Goal: Information Seeking & Learning: Learn about a topic

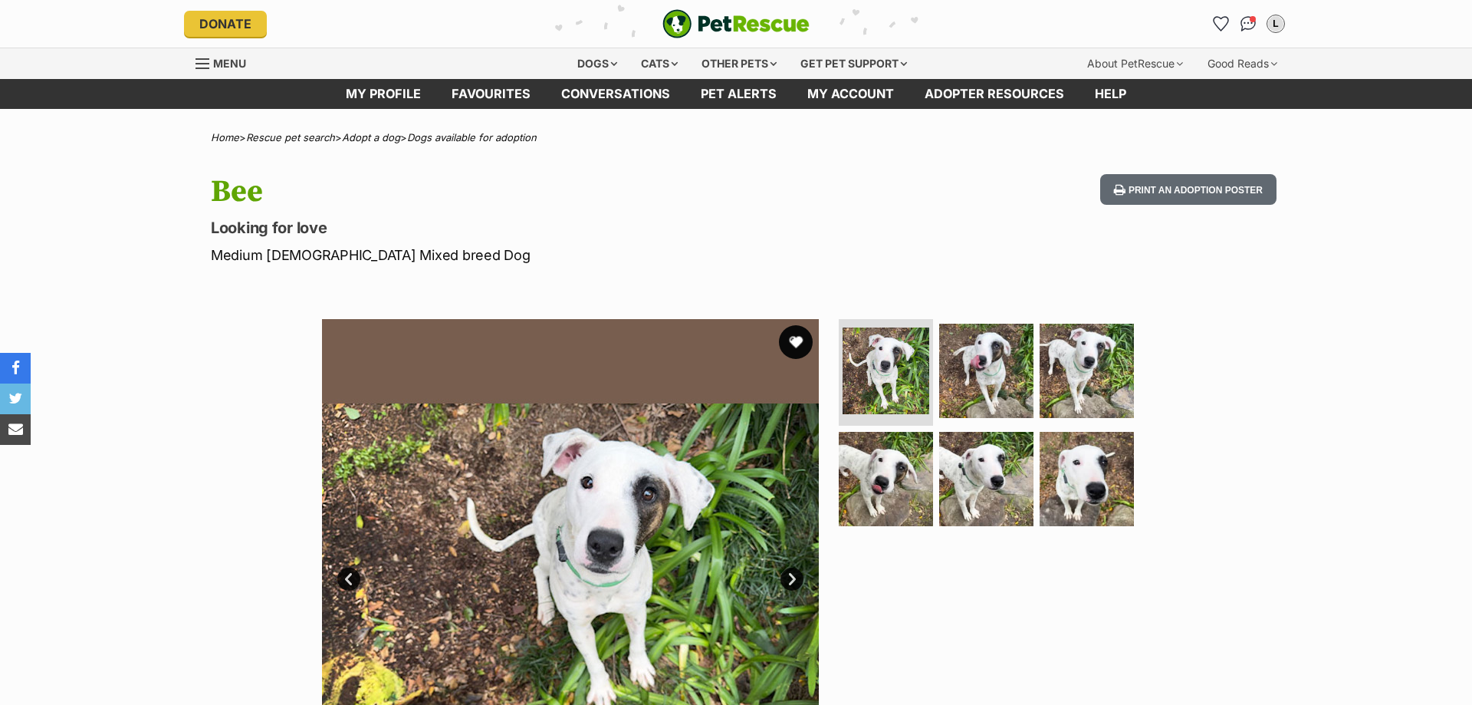
click at [796, 340] on button "favourite" at bounding box center [796, 342] width 34 height 34
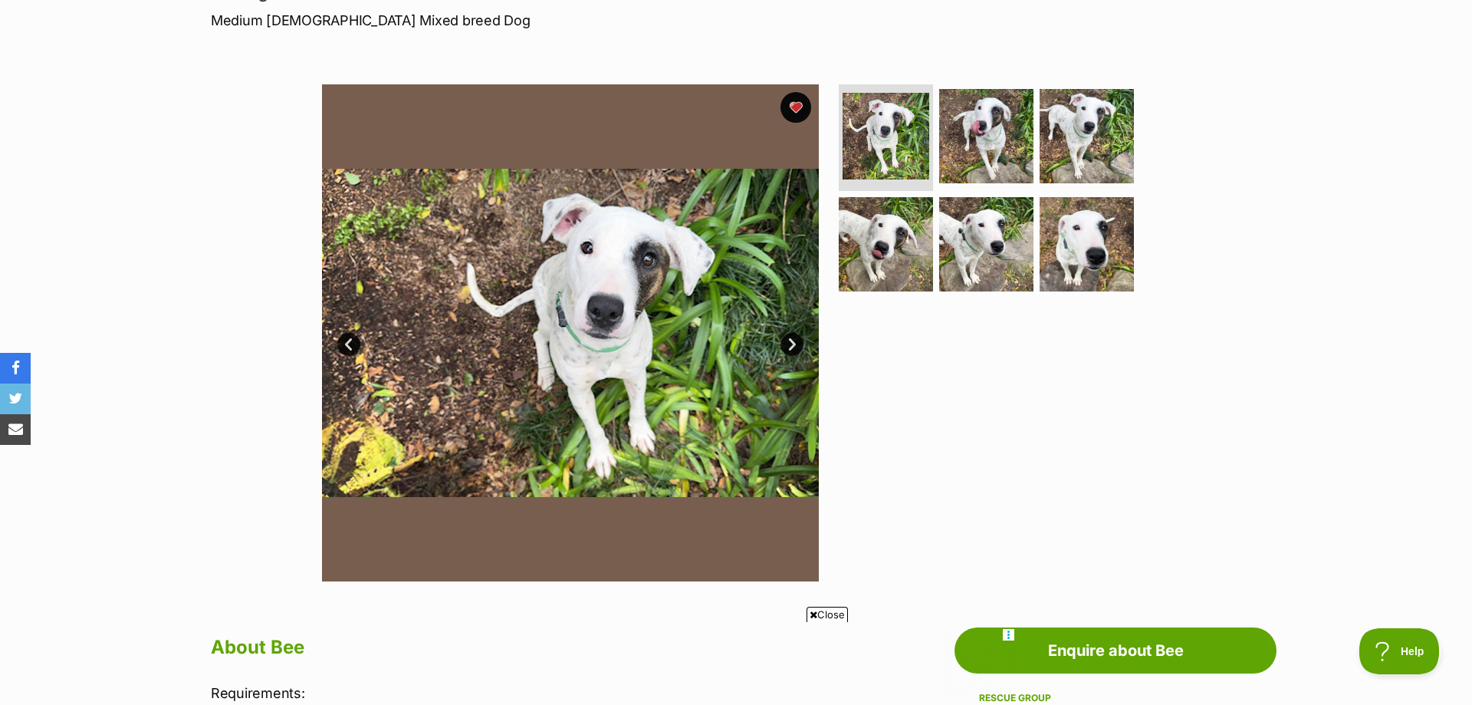
click at [793, 340] on link "Next" at bounding box center [791, 344] width 23 height 23
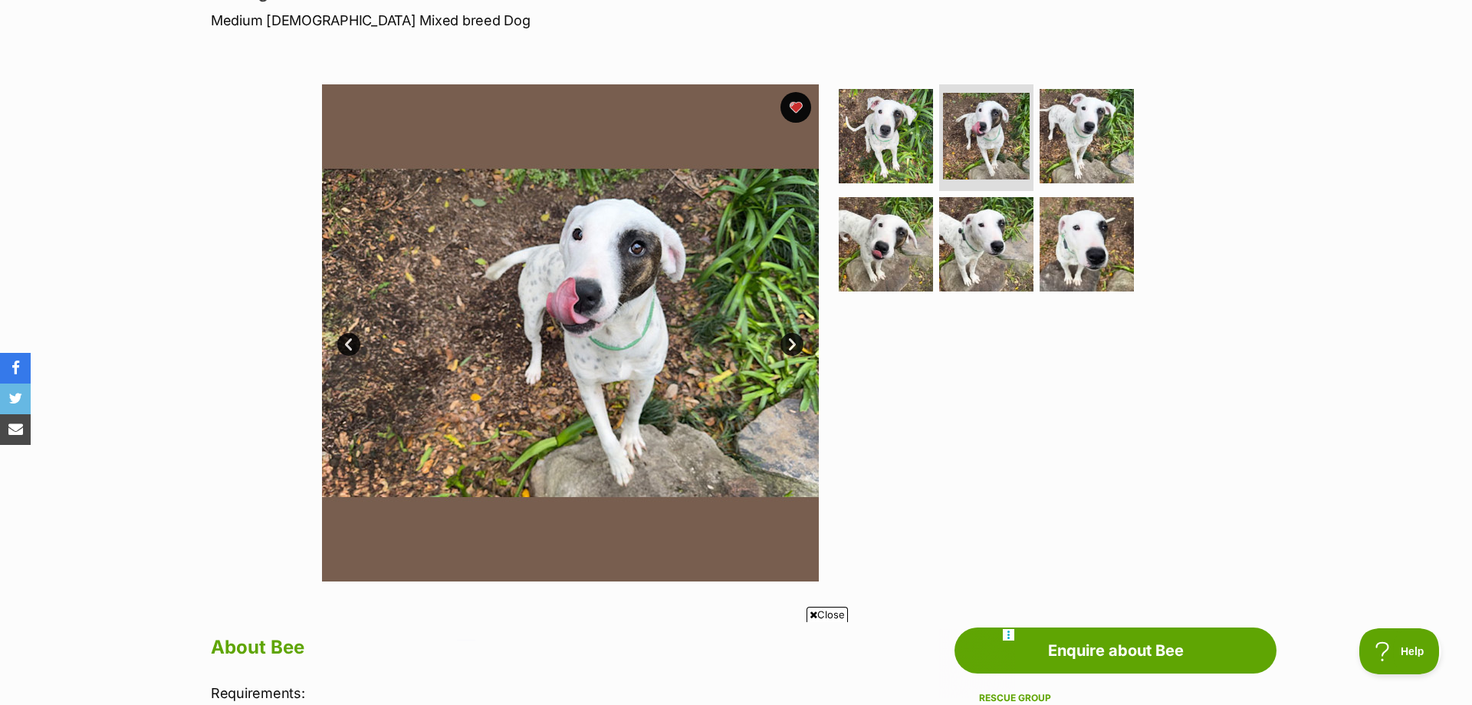
click at [793, 341] on link "Next" at bounding box center [791, 344] width 23 height 23
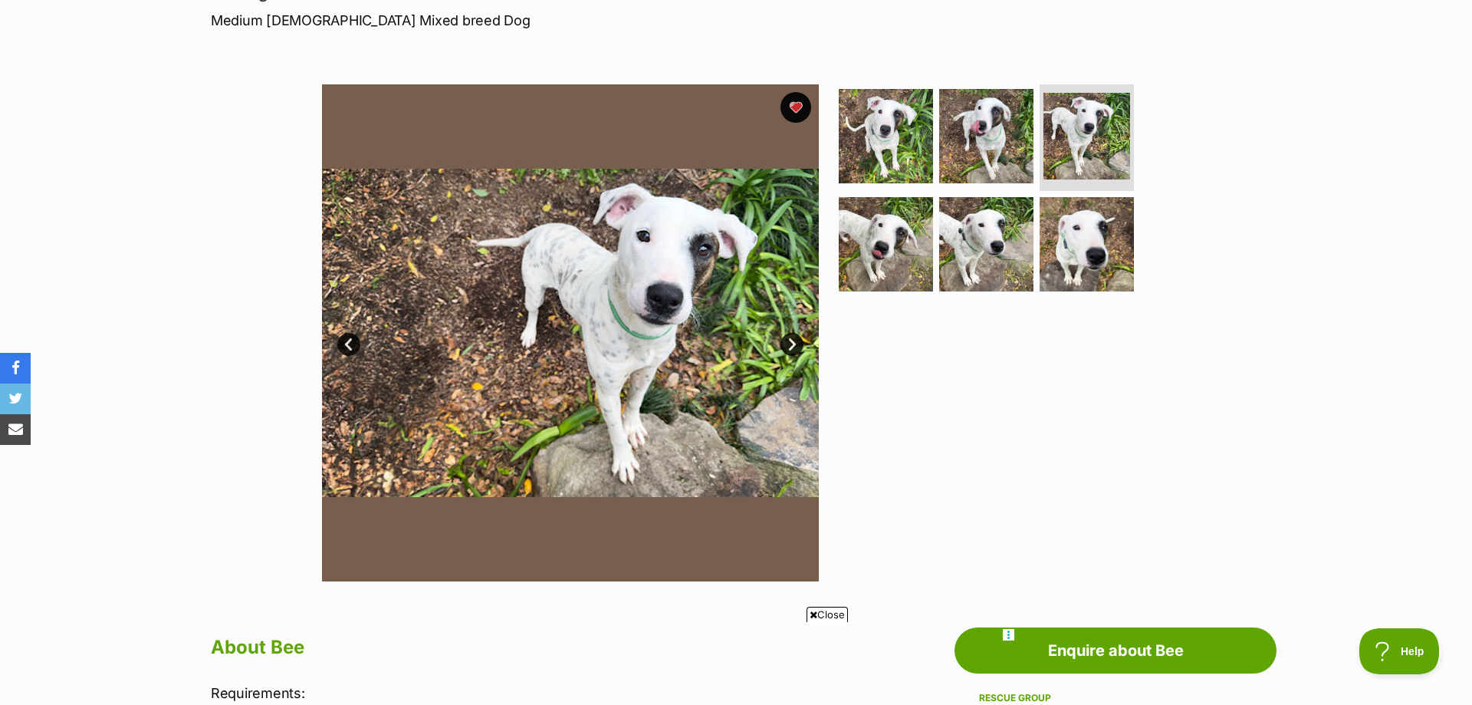
click at [793, 341] on link "Next" at bounding box center [791, 344] width 23 height 23
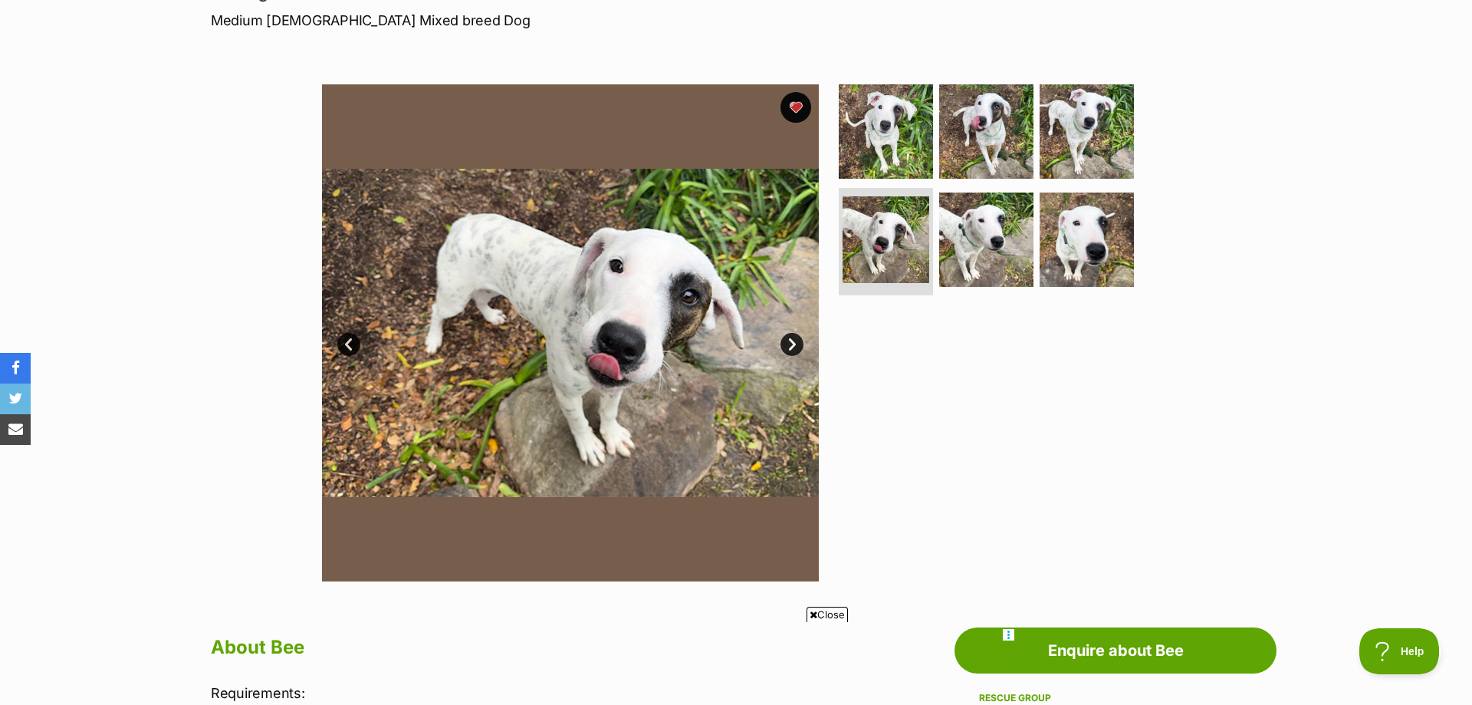
click at [793, 342] on link "Next" at bounding box center [791, 344] width 23 height 23
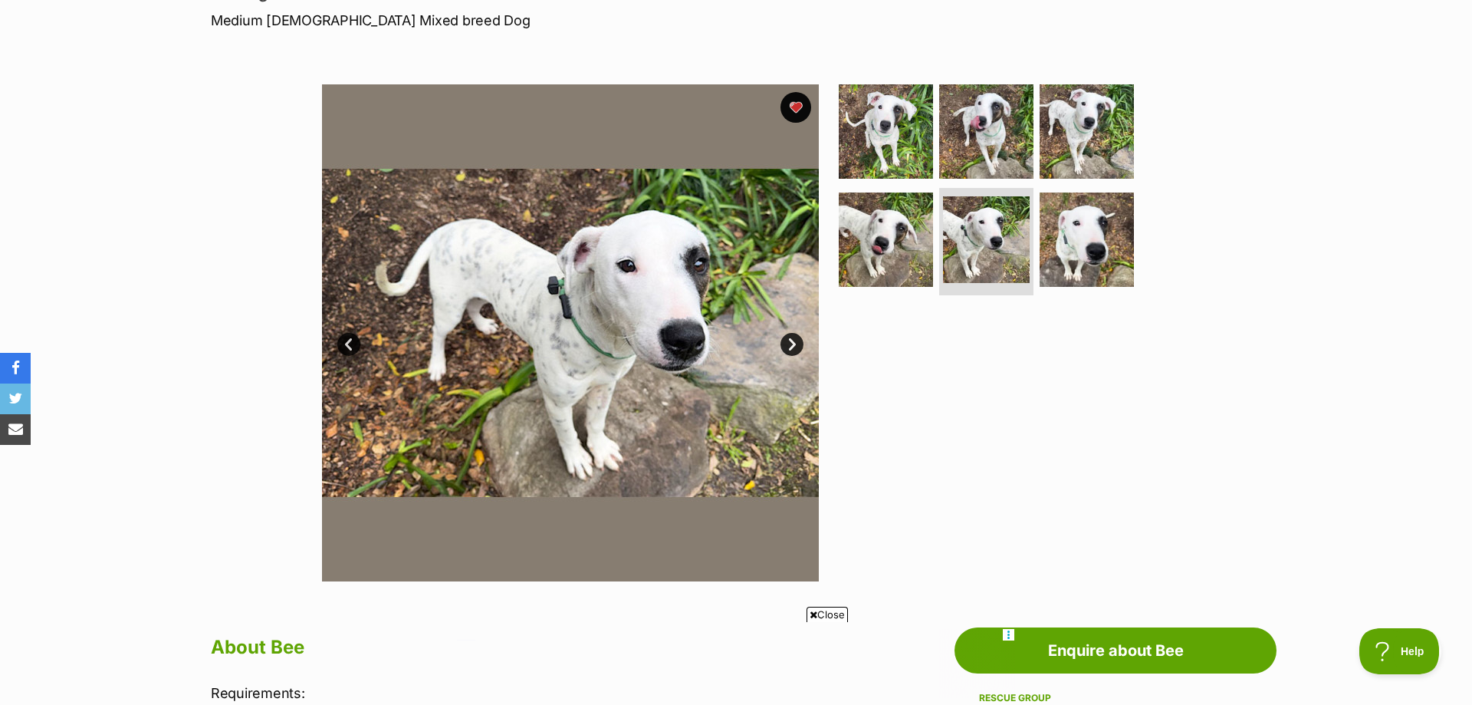
click at [793, 343] on link "Next" at bounding box center [791, 344] width 23 height 23
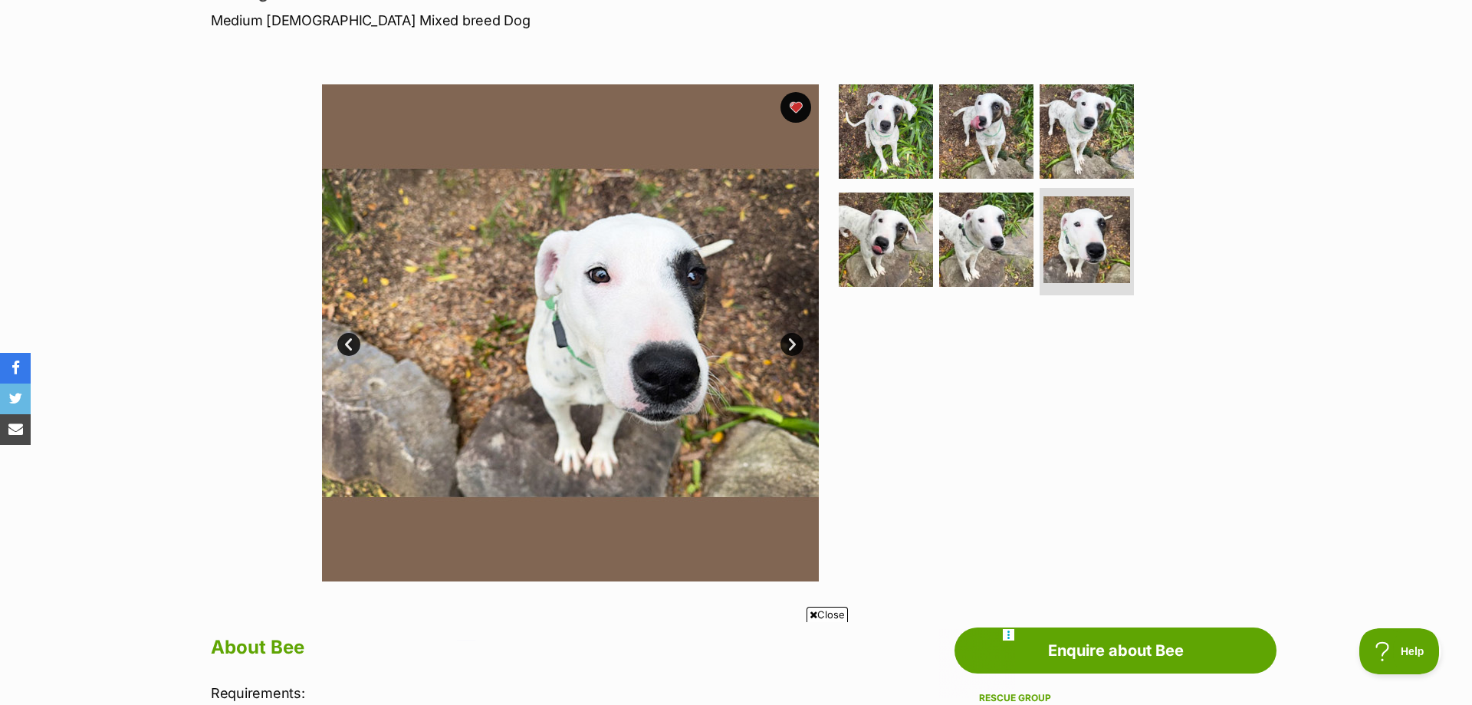
click at [793, 343] on link "Next" at bounding box center [791, 344] width 23 height 23
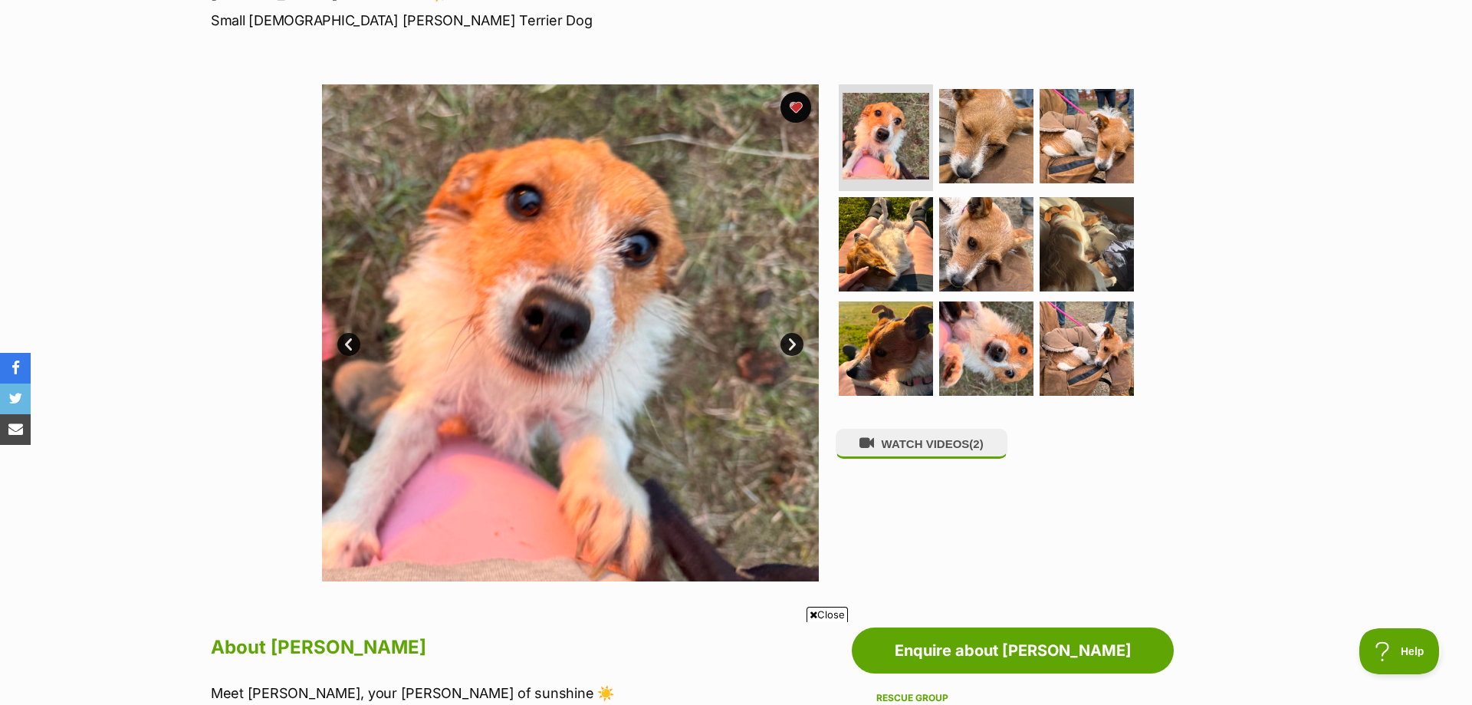
click at [792, 347] on link "Next" at bounding box center [791, 344] width 23 height 23
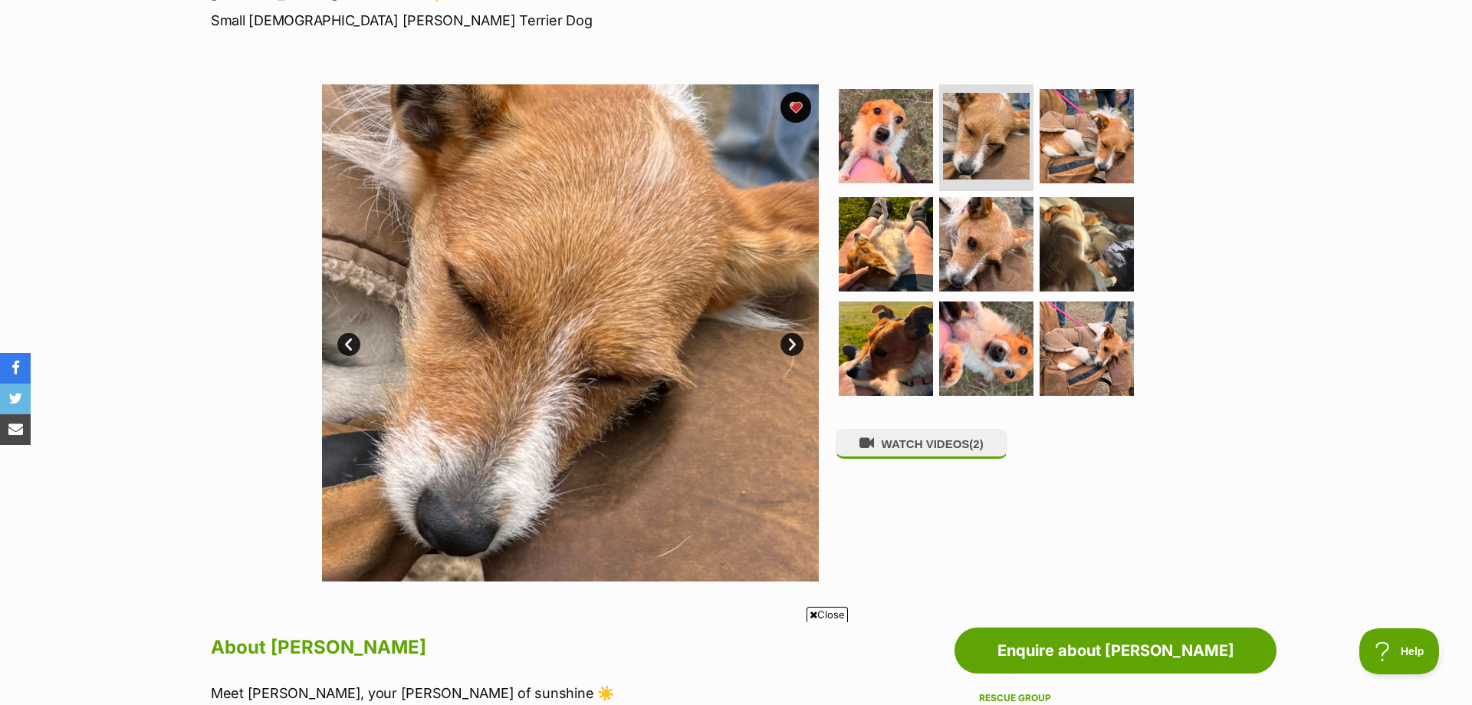
click at [792, 347] on link "Next" at bounding box center [791, 344] width 23 height 23
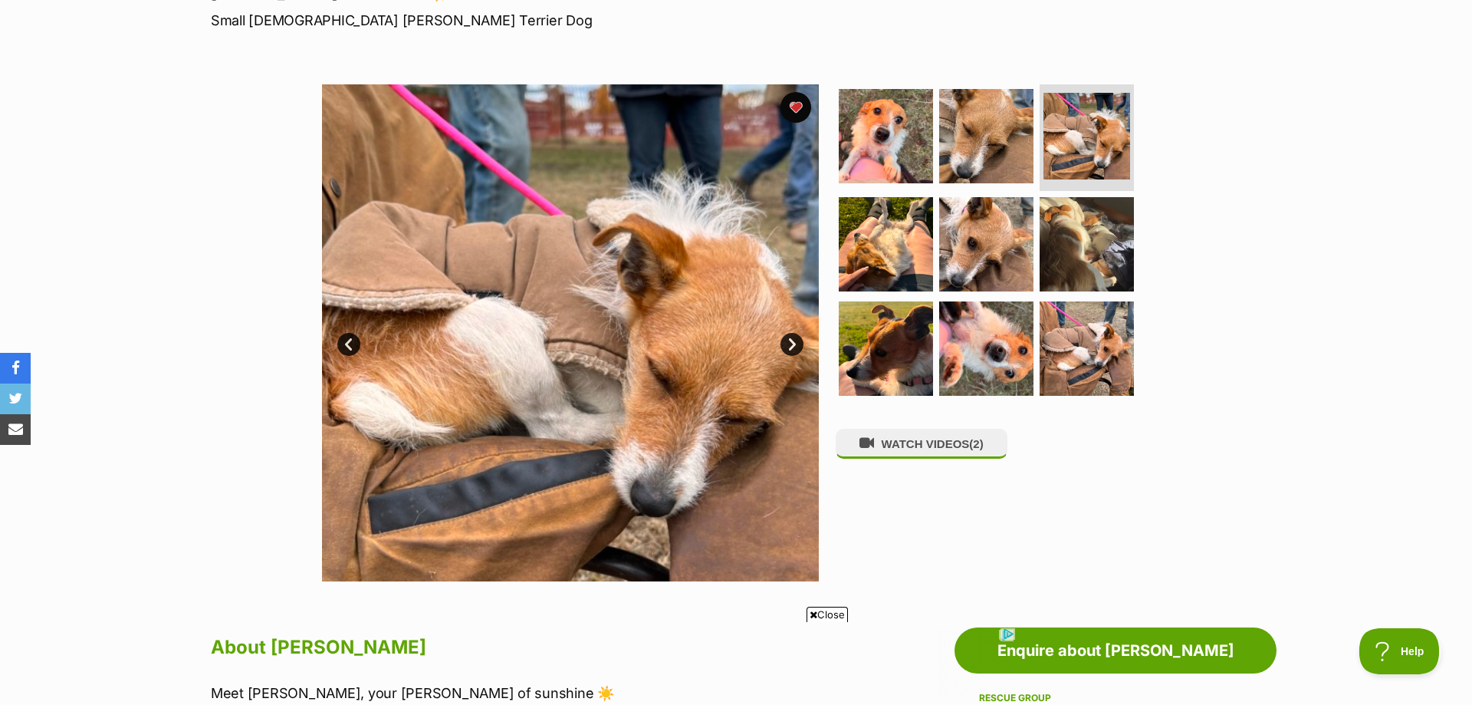
click at [792, 347] on link "Next" at bounding box center [791, 344] width 23 height 23
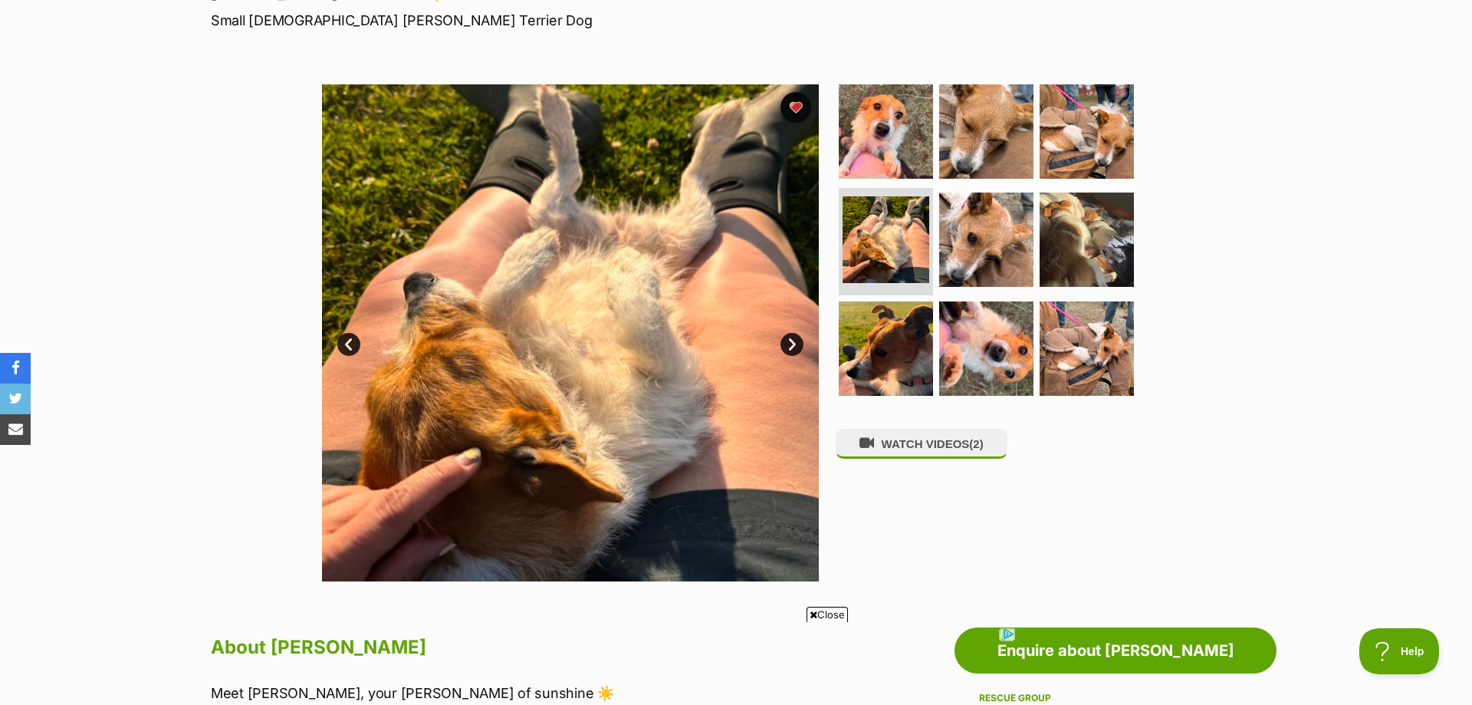
click at [792, 347] on link "Next" at bounding box center [791, 344] width 23 height 23
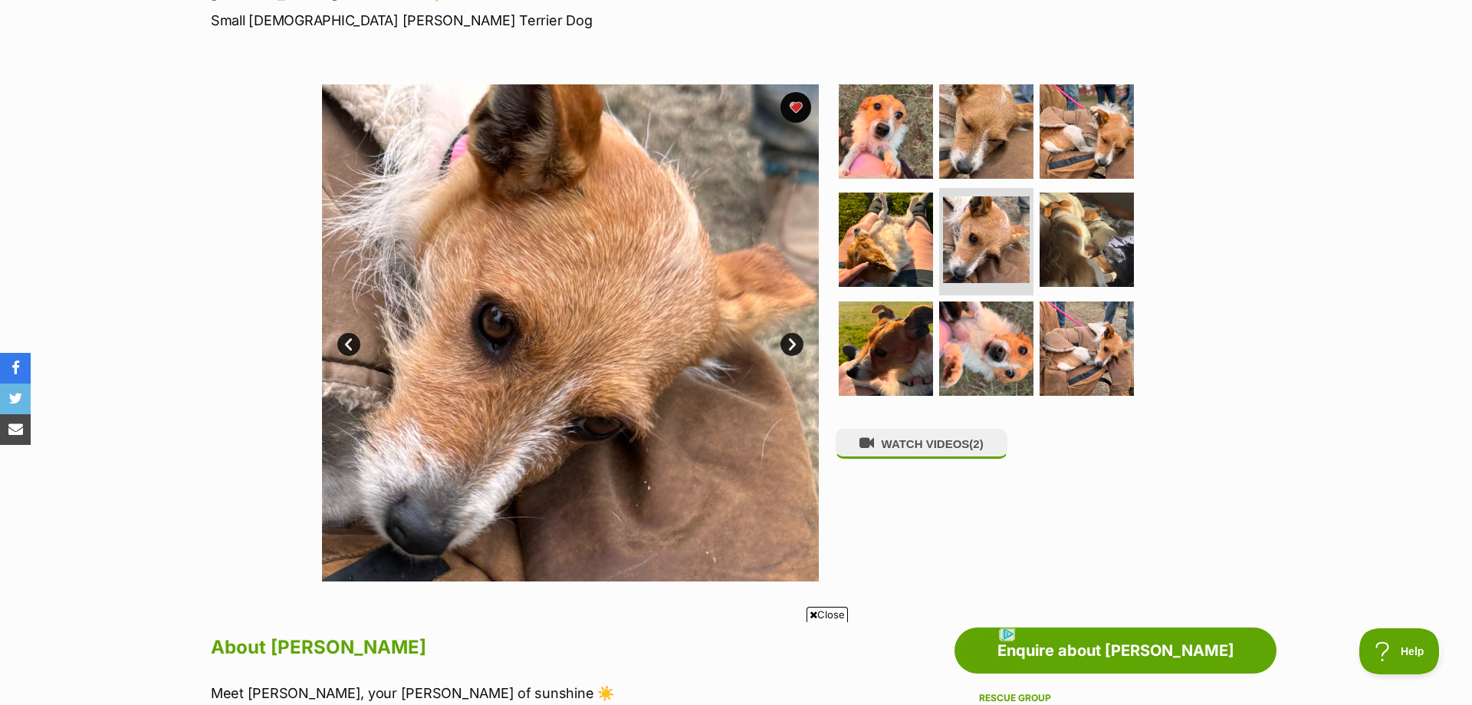
click at [792, 347] on link "Next" at bounding box center [791, 344] width 23 height 23
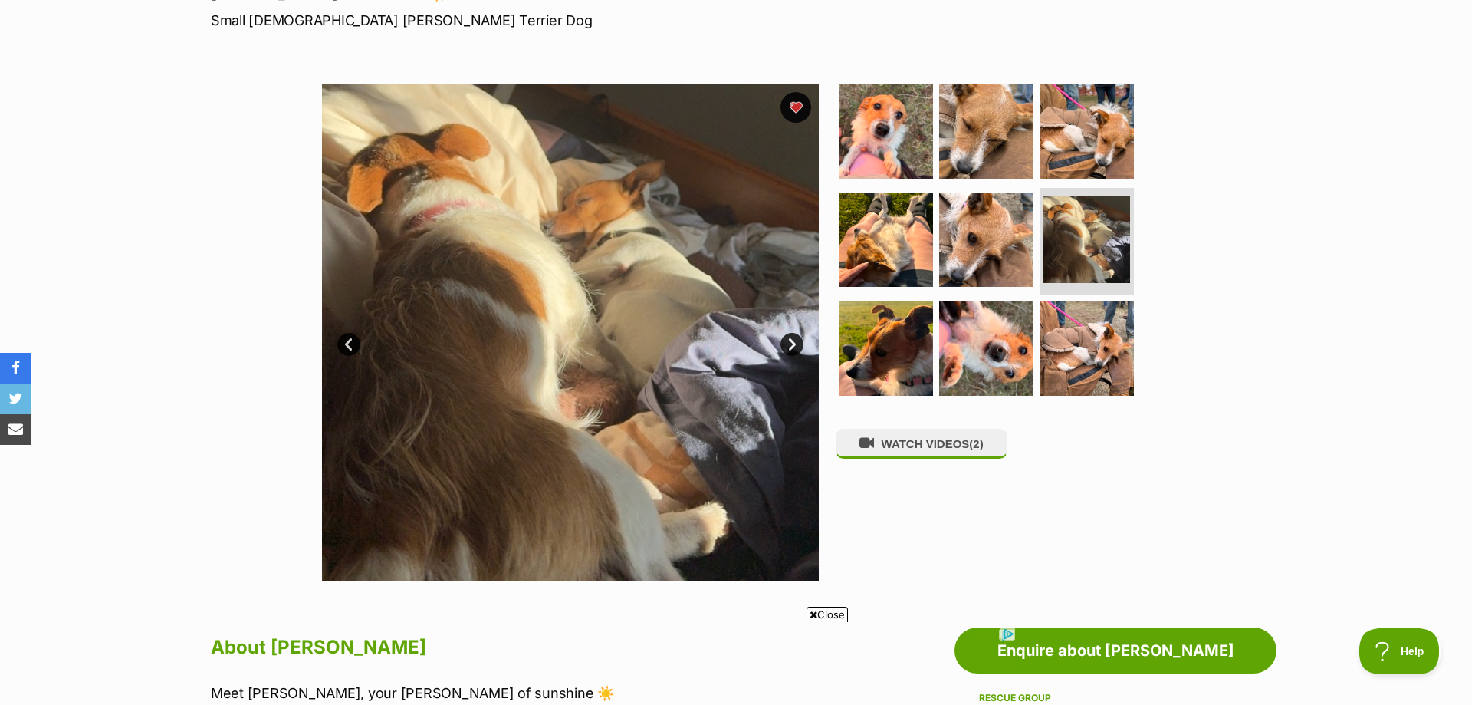
click at [792, 347] on link "Next" at bounding box center [791, 344] width 23 height 23
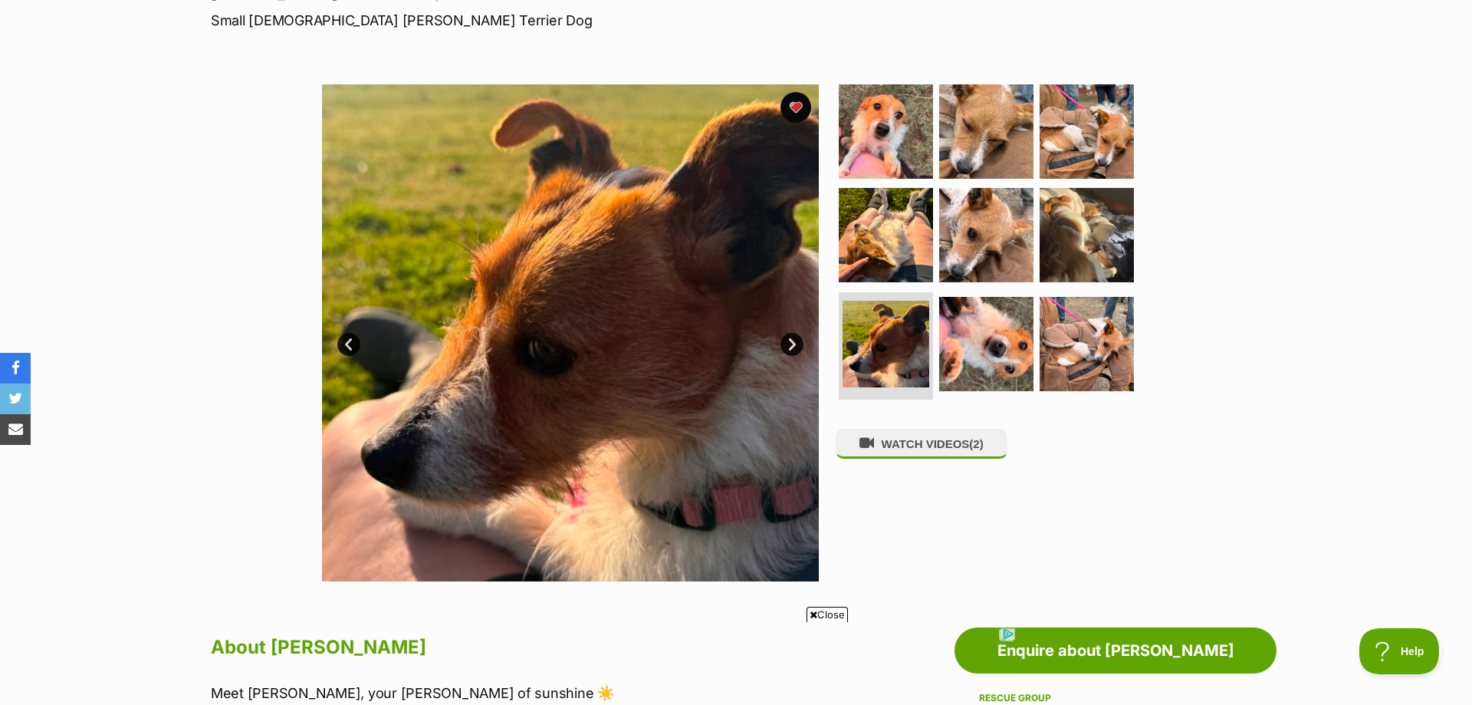
click at [792, 347] on link "Next" at bounding box center [791, 344] width 23 height 23
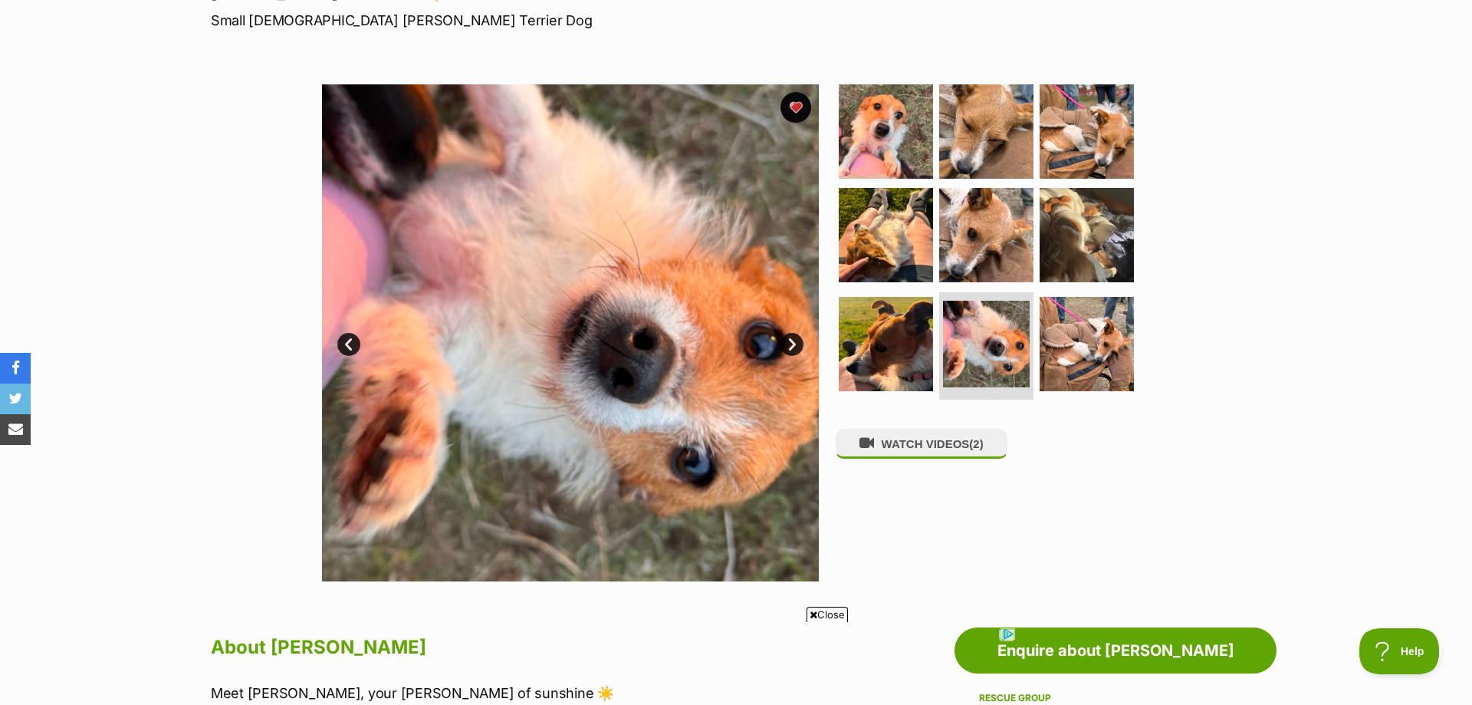
click at [792, 347] on link "Next" at bounding box center [791, 344] width 23 height 23
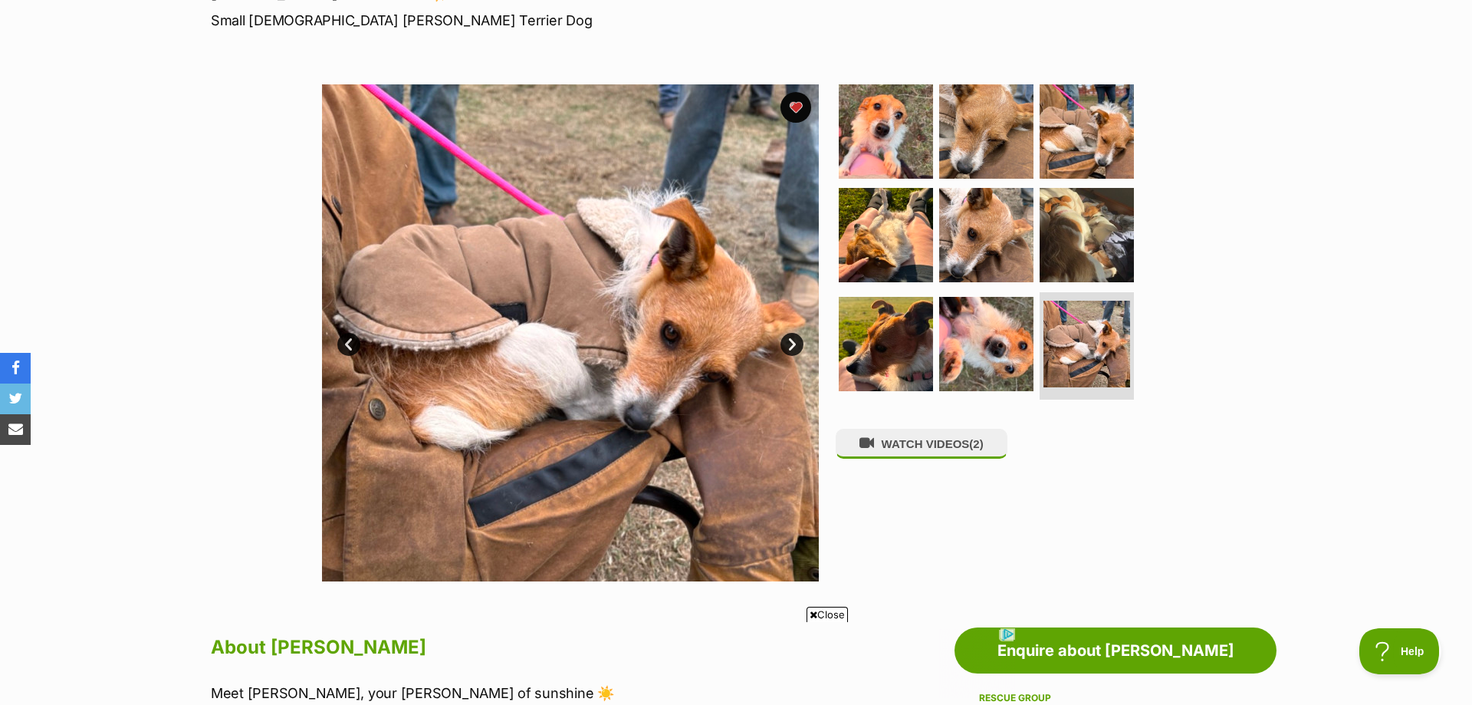
click at [791, 343] on link "Next" at bounding box center [791, 344] width 23 height 23
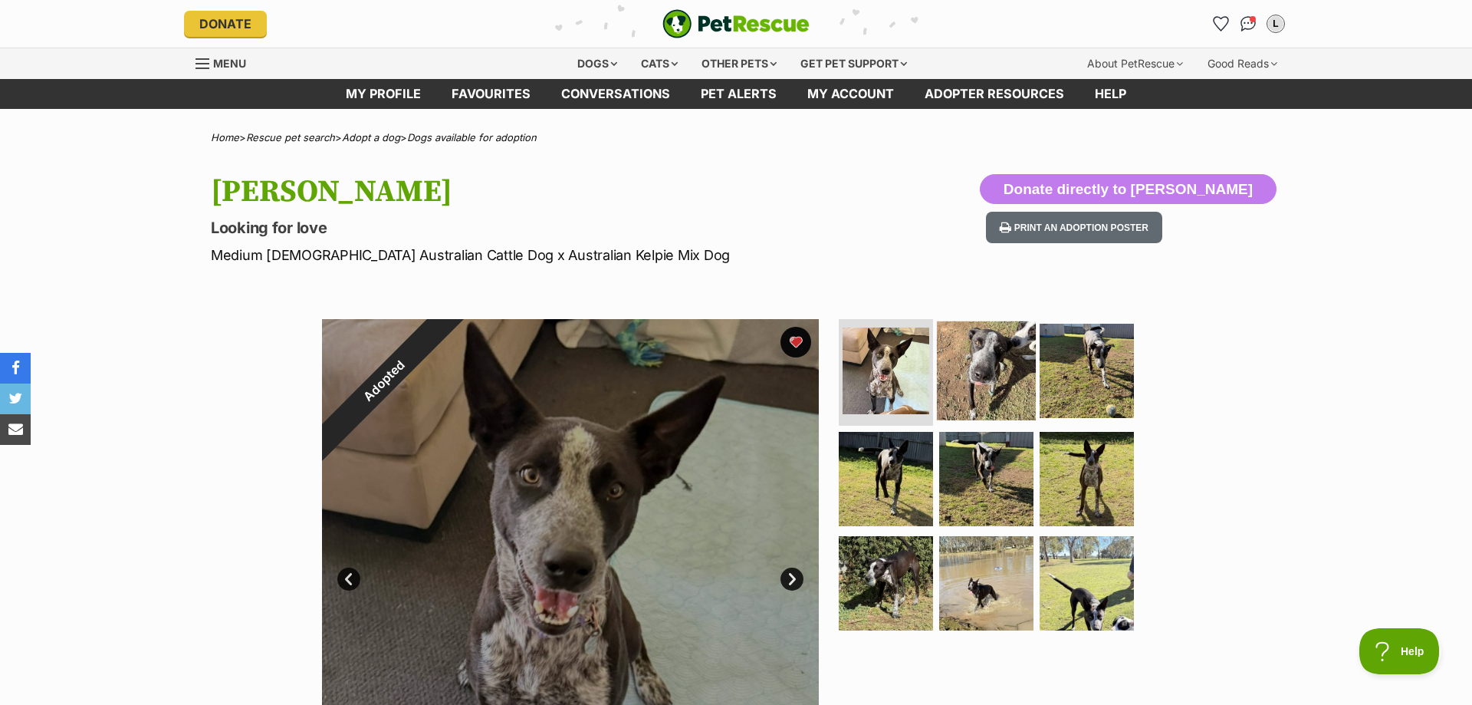
click at [1009, 366] on img at bounding box center [986, 369] width 99 height 99
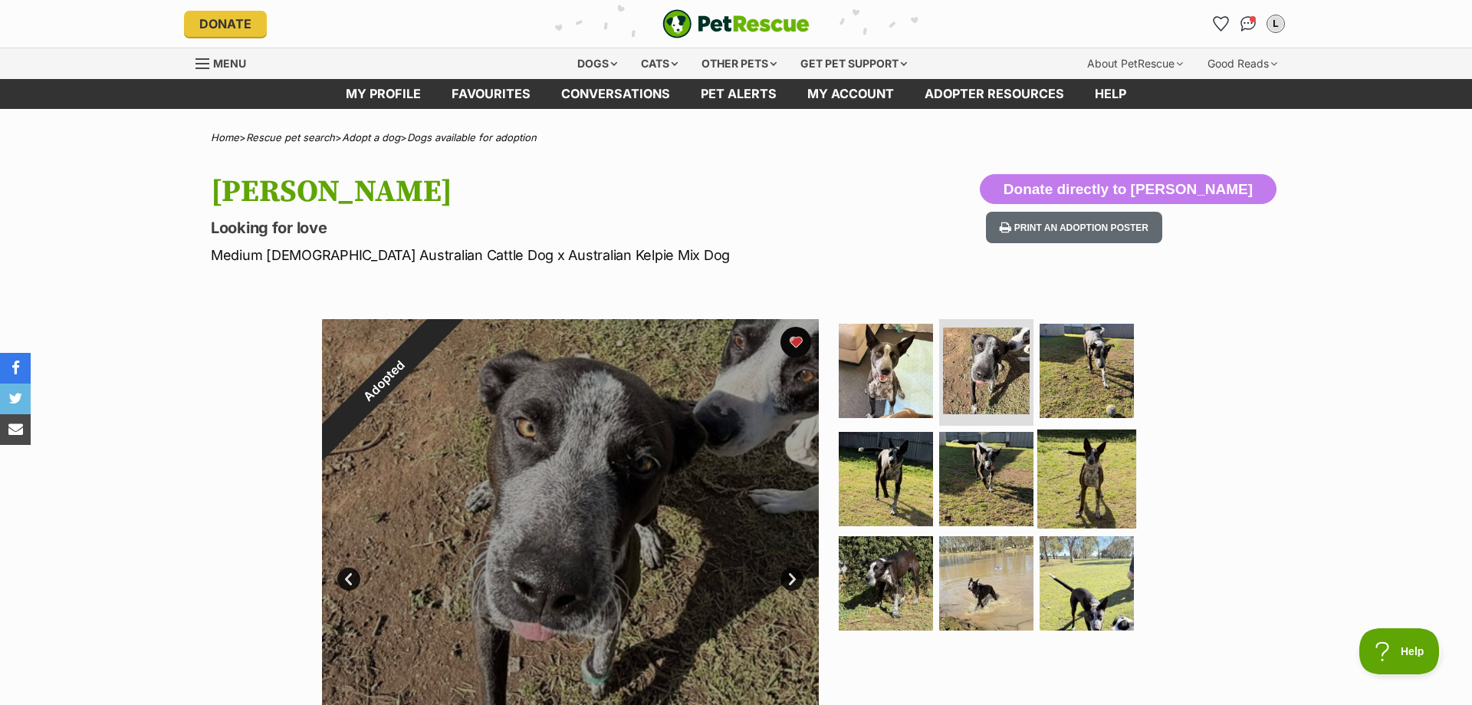
click at [1086, 475] on img at bounding box center [1086, 478] width 99 height 99
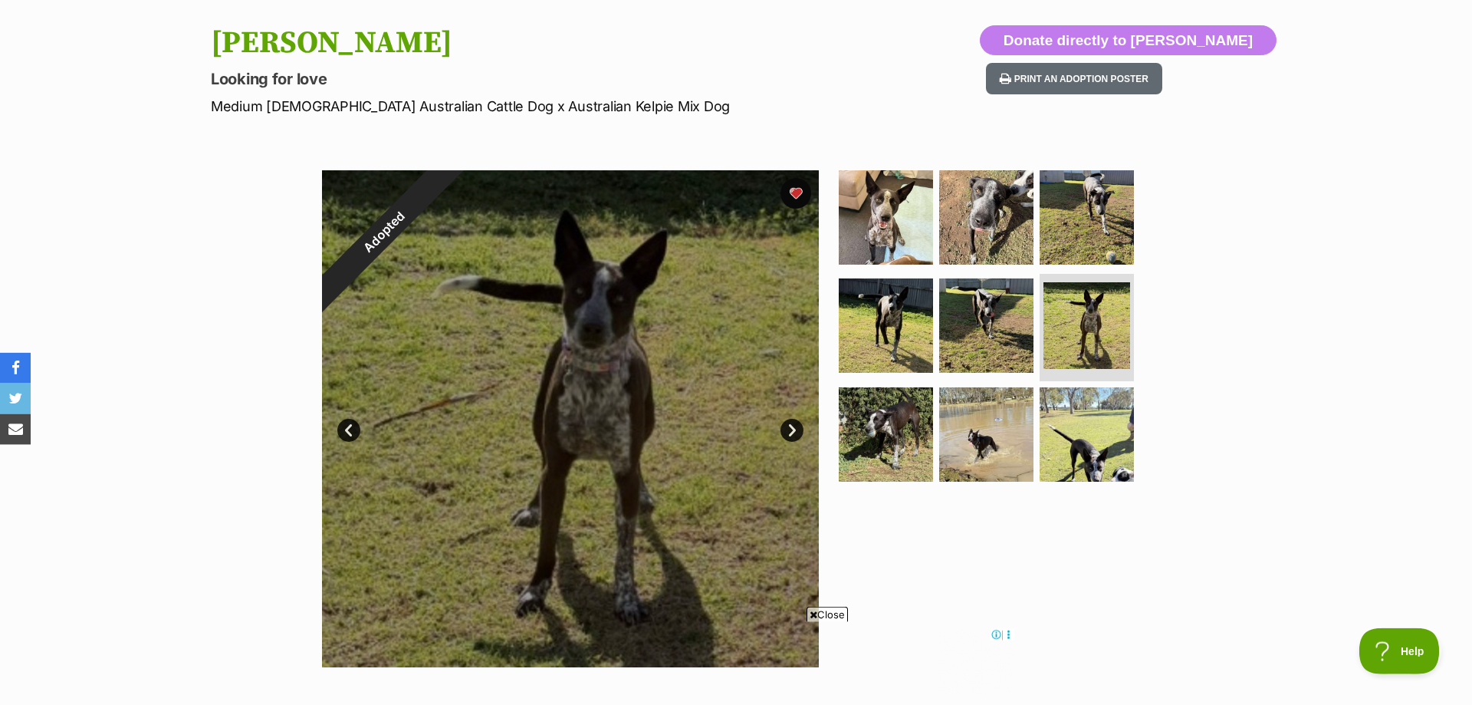
scroll to position [235, 0]
